Goal: Check status: Check status

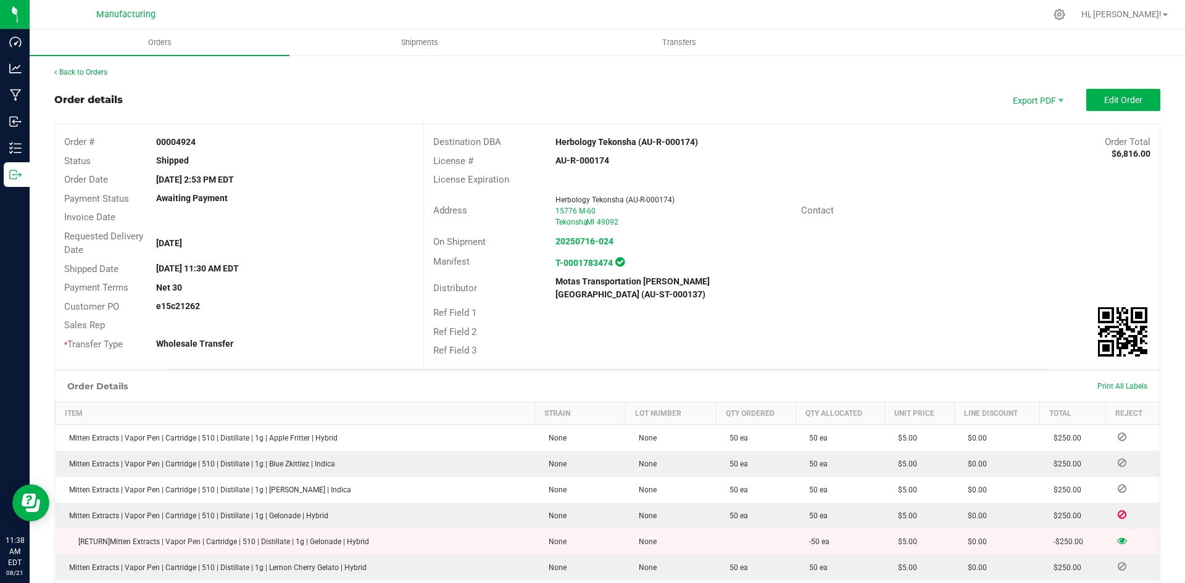
scroll to position [1317, 0]
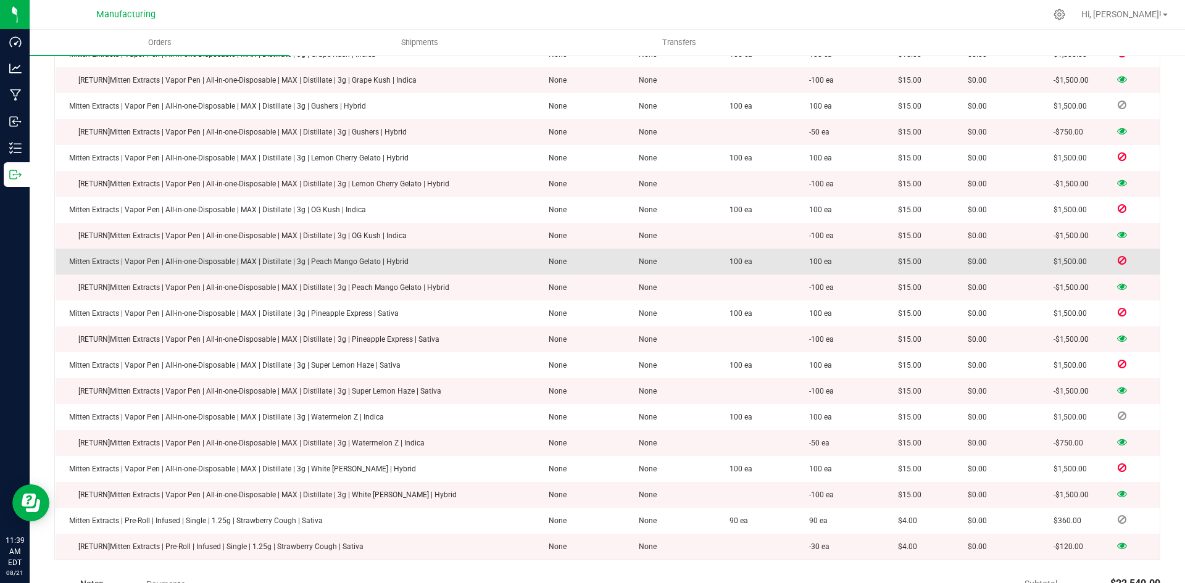
click at [1117, 257] on icon at bounding box center [1121, 260] width 9 height 7
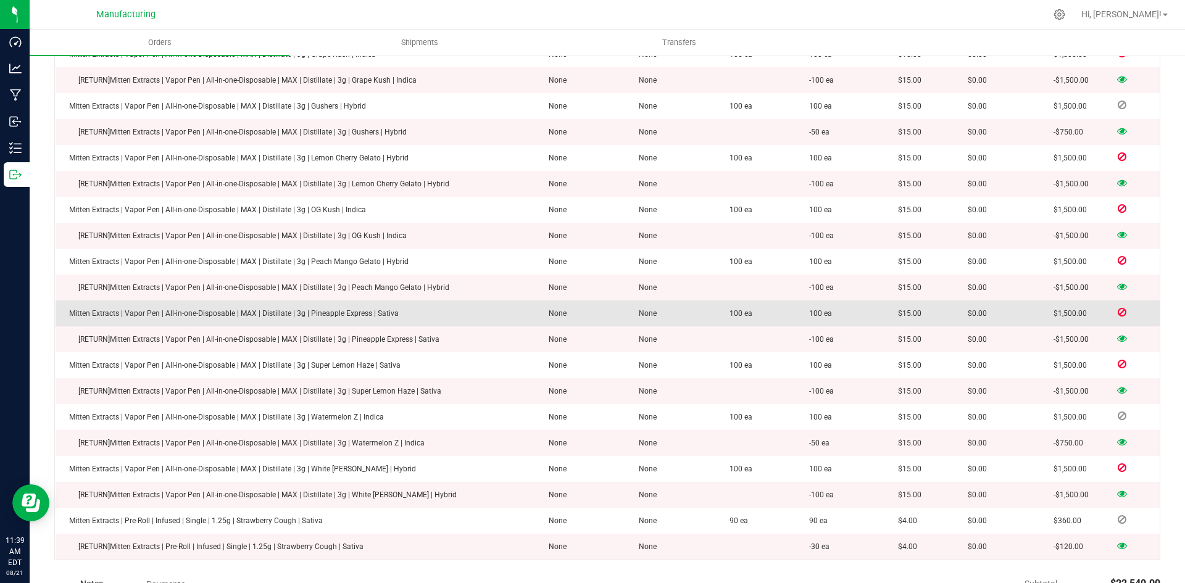
click at [1117, 309] on icon at bounding box center [1121, 312] width 9 height 7
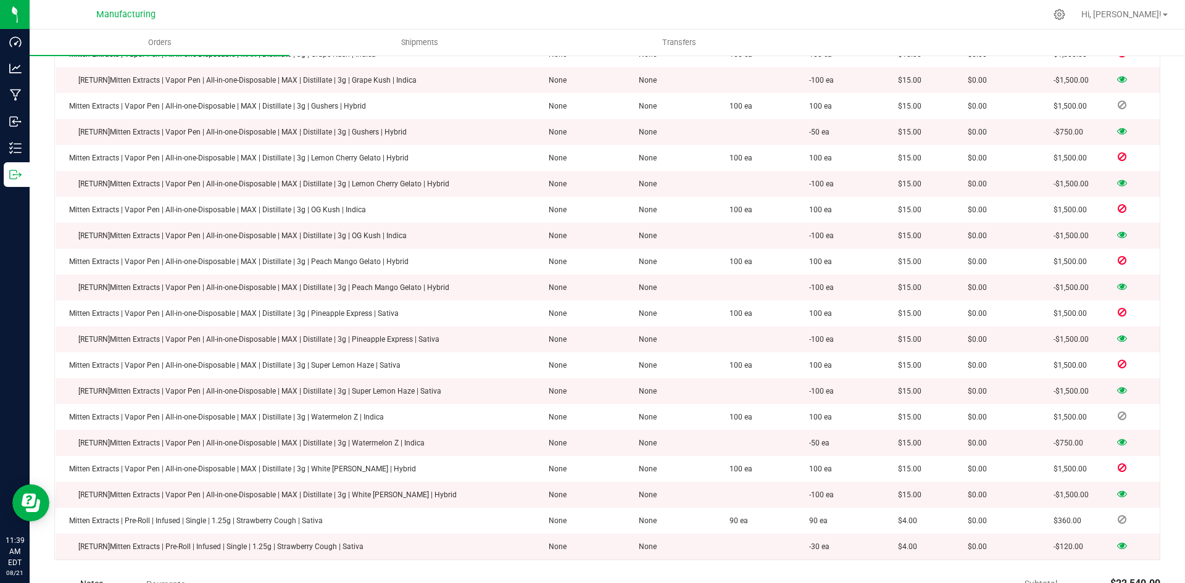
click at [1117, 334] on icon at bounding box center [1122, 337] width 10 height 7
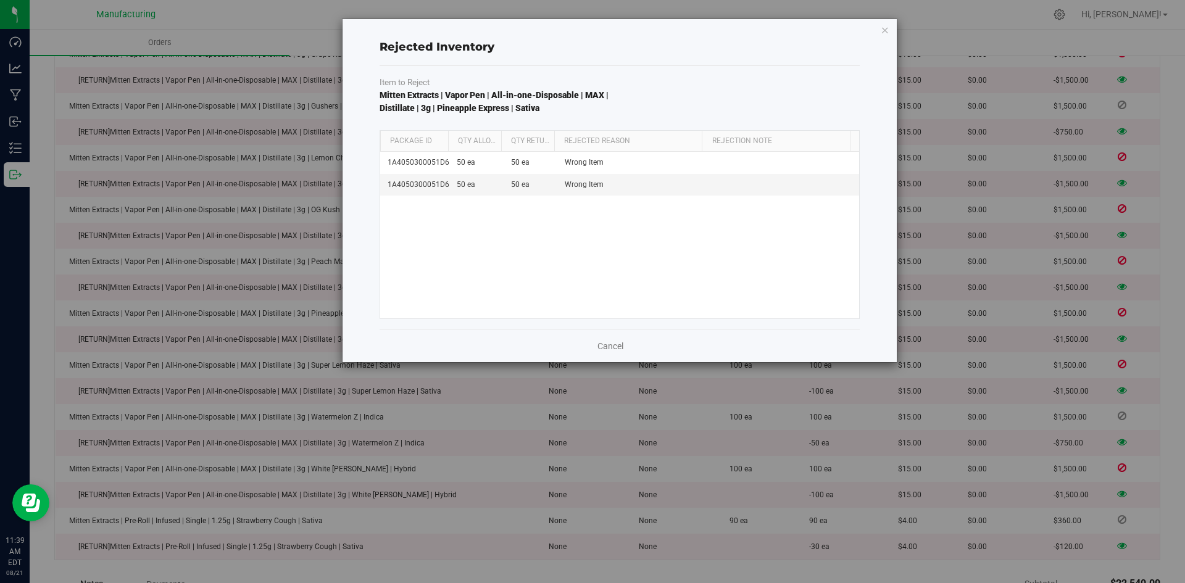
click at [882, 30] on icon "button" at bounding box center [885, 29] width 9 height 15
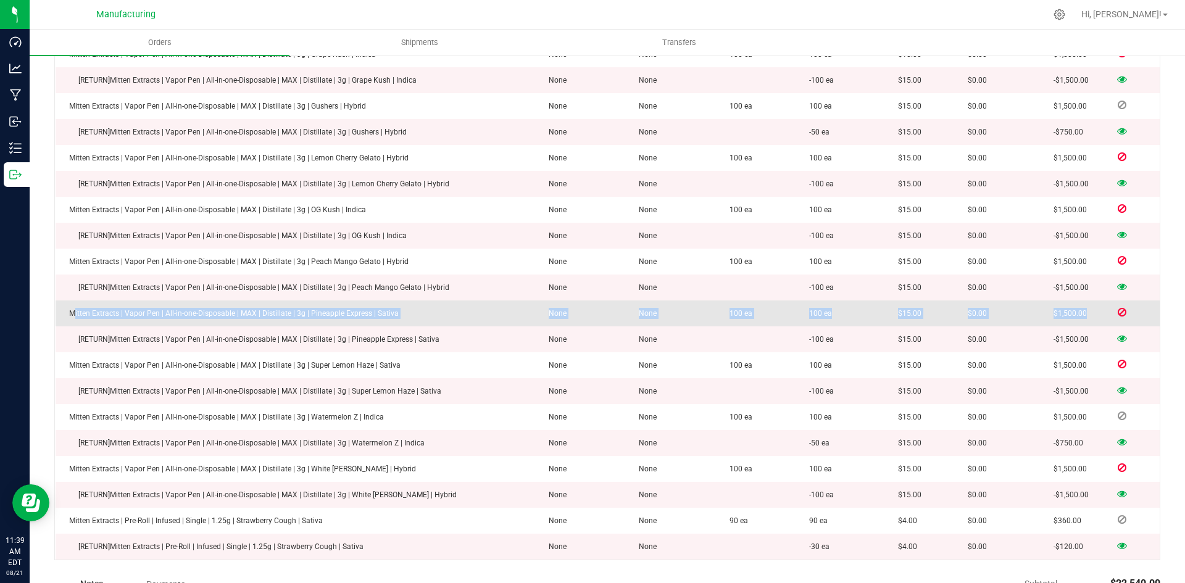
drag, startPoint x: 70, startPoint y: 305, endPoint x: 1120, endPoint y: 303, distance: 1050.2
click at [1120, 303] on outbound-order-line-row "Mitten Extracts | Vapor Pen | All-in-one-Disposable | MAX | Distillate | 3g | P…" at bounding box center [608, 314] width 1105 height 26
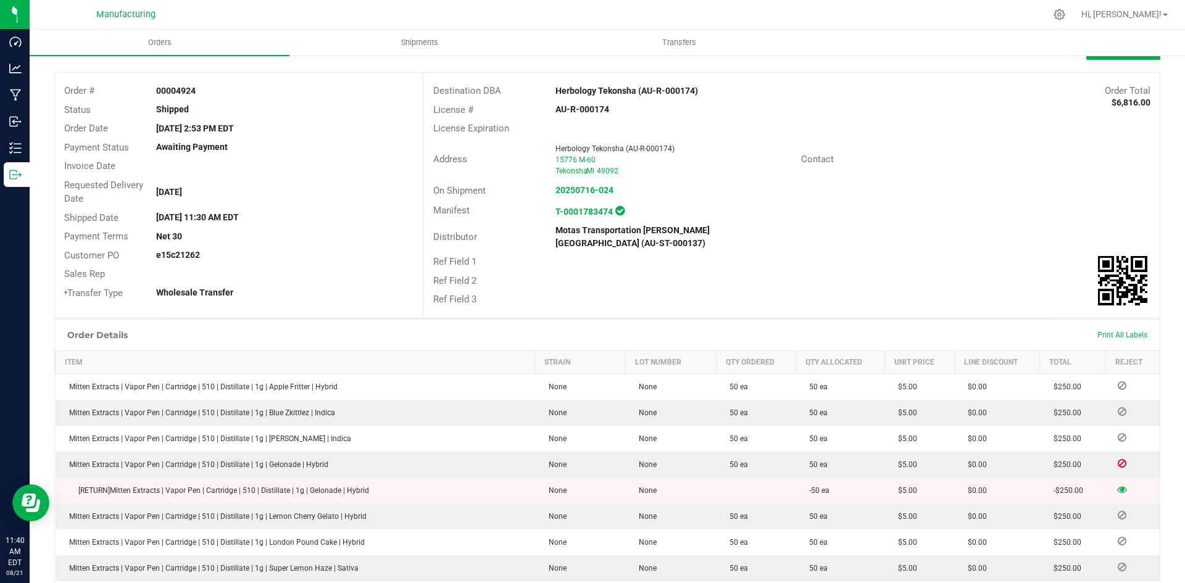
scroll to position [0, 0]
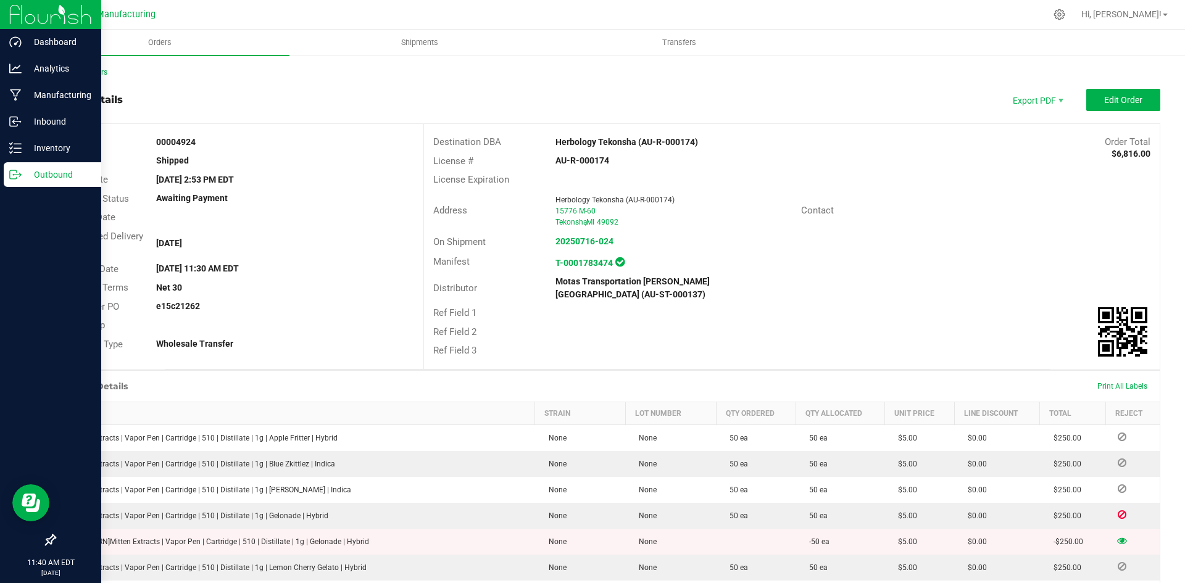
click at [25, 175] on p "Outbound" at bounding box center [59, 174] width 74 height 15
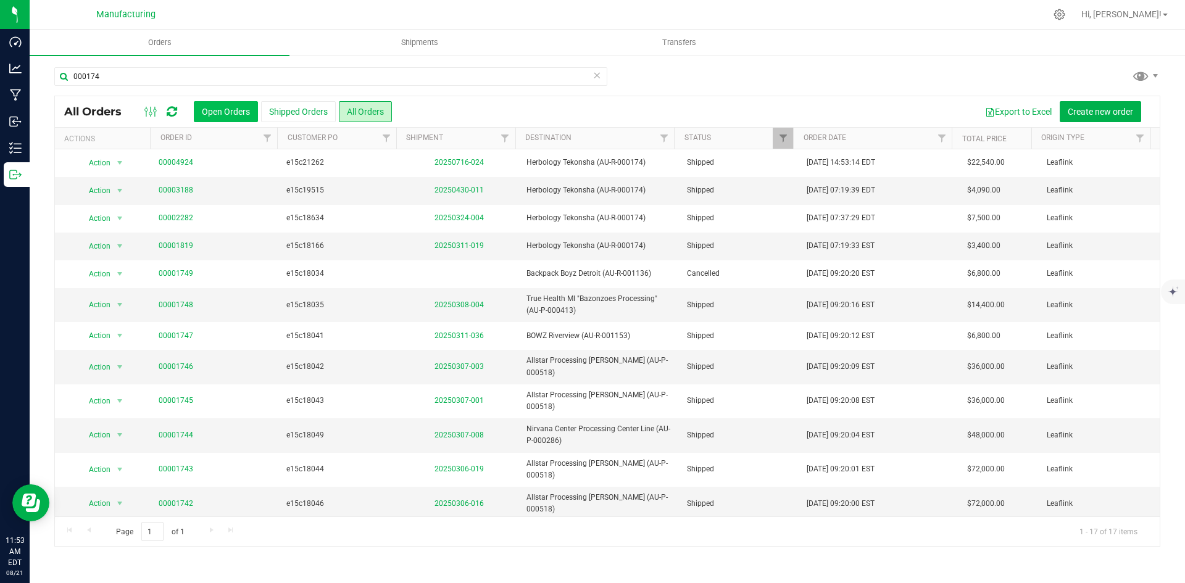
click at [223, 113] on button "Open Orders" at bounding box center [226, 111] width 64 height 21
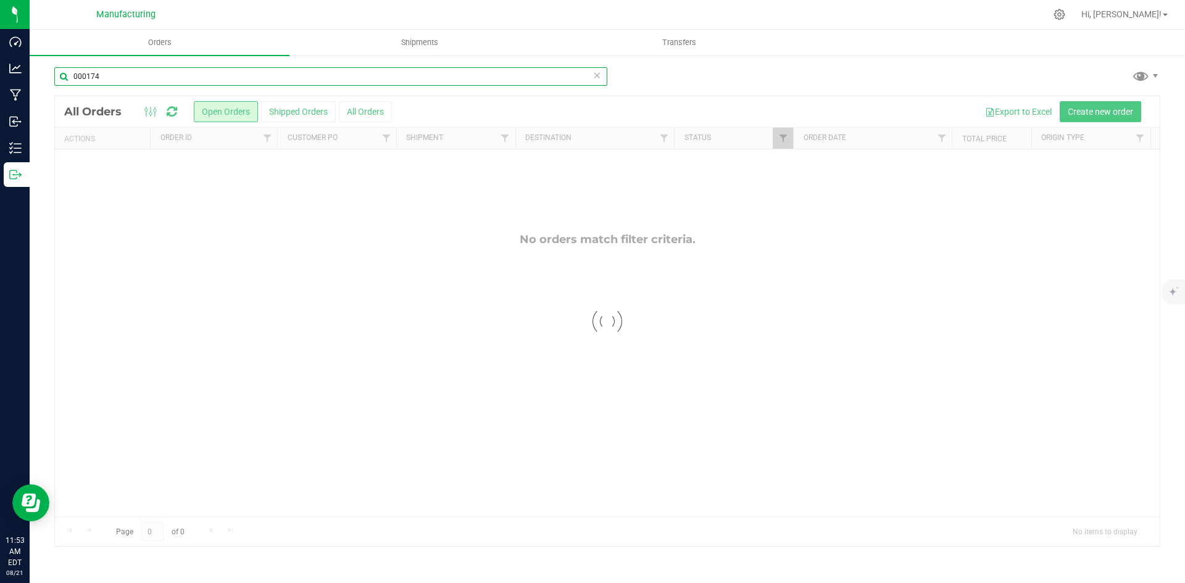
click at [114, 78] on input "000174" at bounding box center [330, 76] width 553 height 19
type input "nirv"
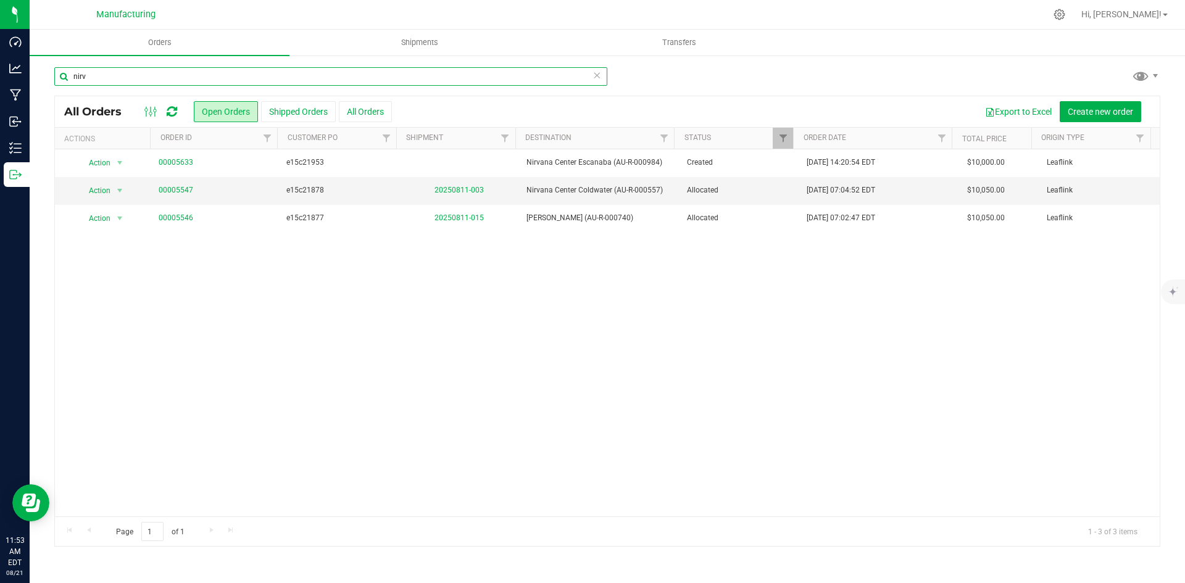
click at [115, 83] on input "nirv" at bounding box center [330, 76] width 553 height 19
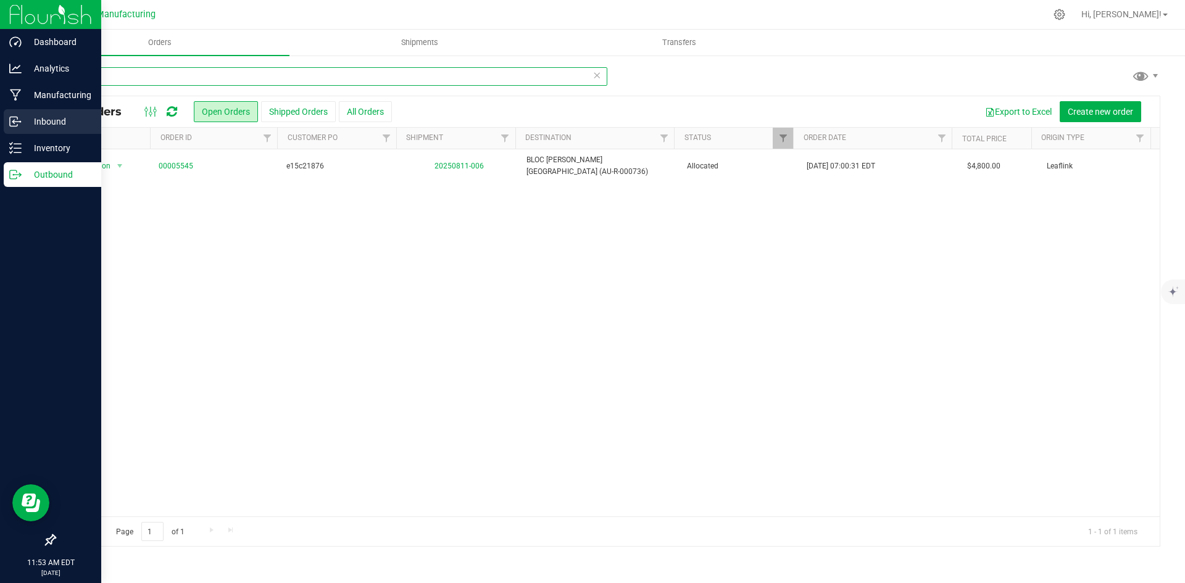
type input "bloc"
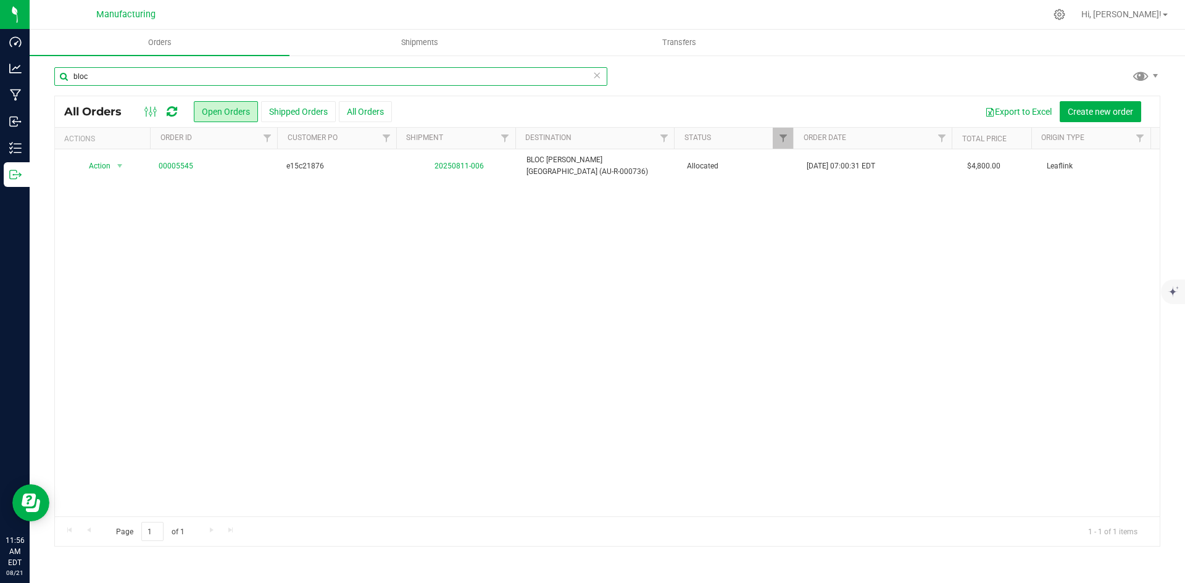
click at [125, 74] on input "bloc" at bounding box center [330, 76] width 553 height 19
